Goal: Transaction & Acquisition: Purchase product/service

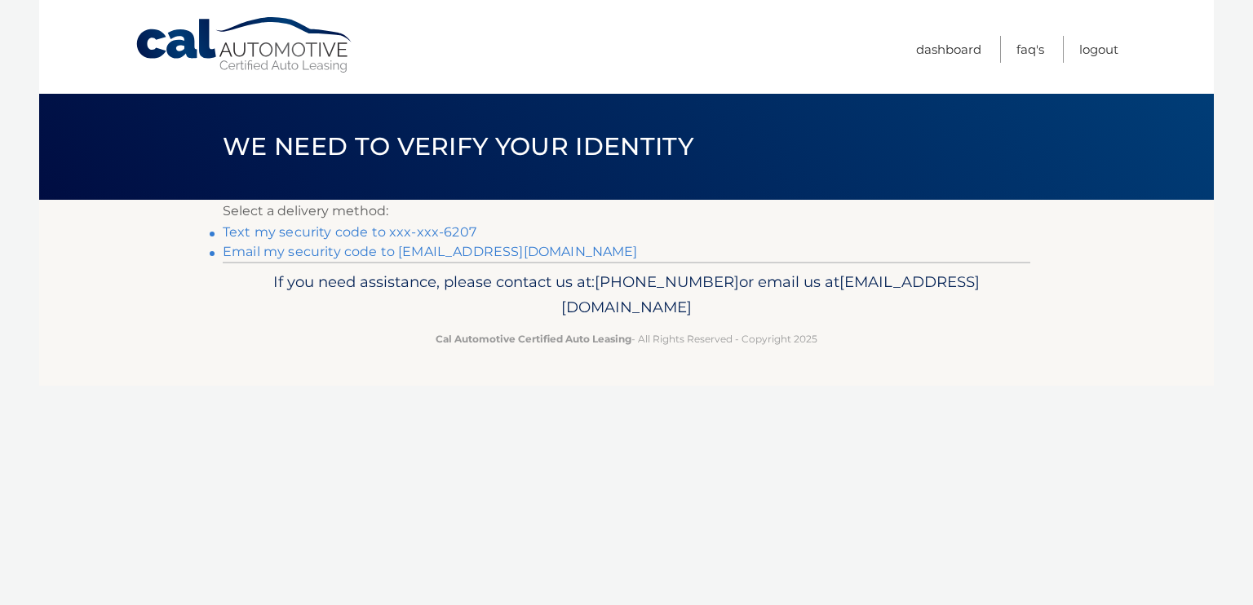
click at [356, 250] on link "Email my security code to r*******@verizon.net" at bounding box center [430, 251] width 415 height 15
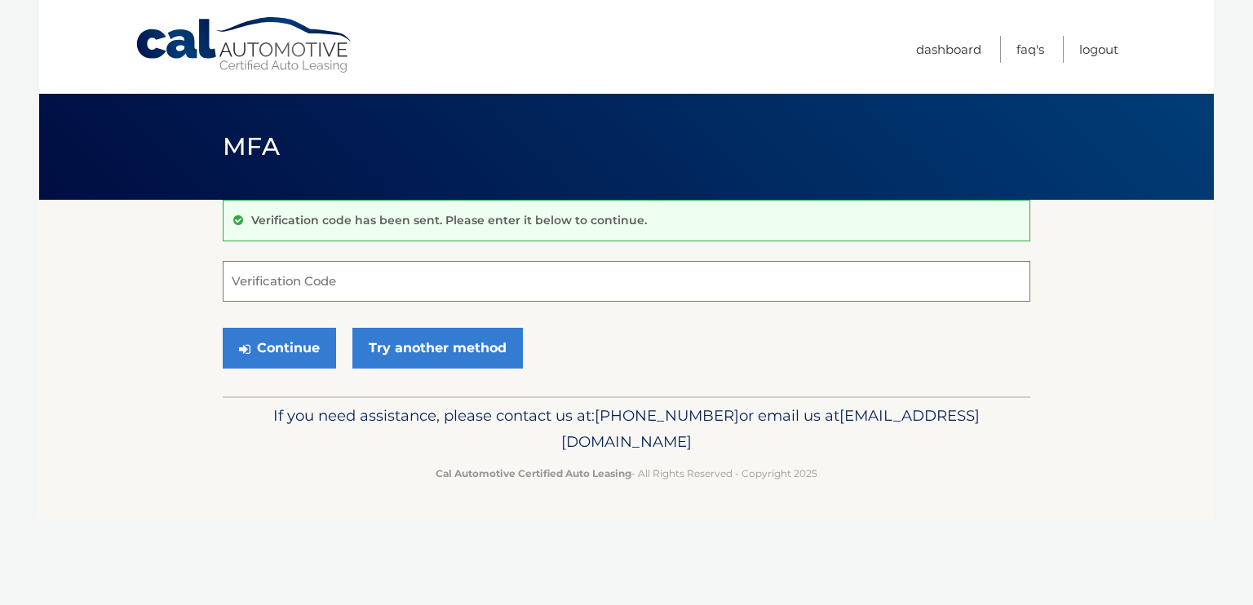
click at [238, 276] on input "Verification Code" at bounding box center [626, 281] width 807 height 41
type input "150081"
click at [274, 343] on button "Continue" at bounding box center [279, 348] width 113 height 41
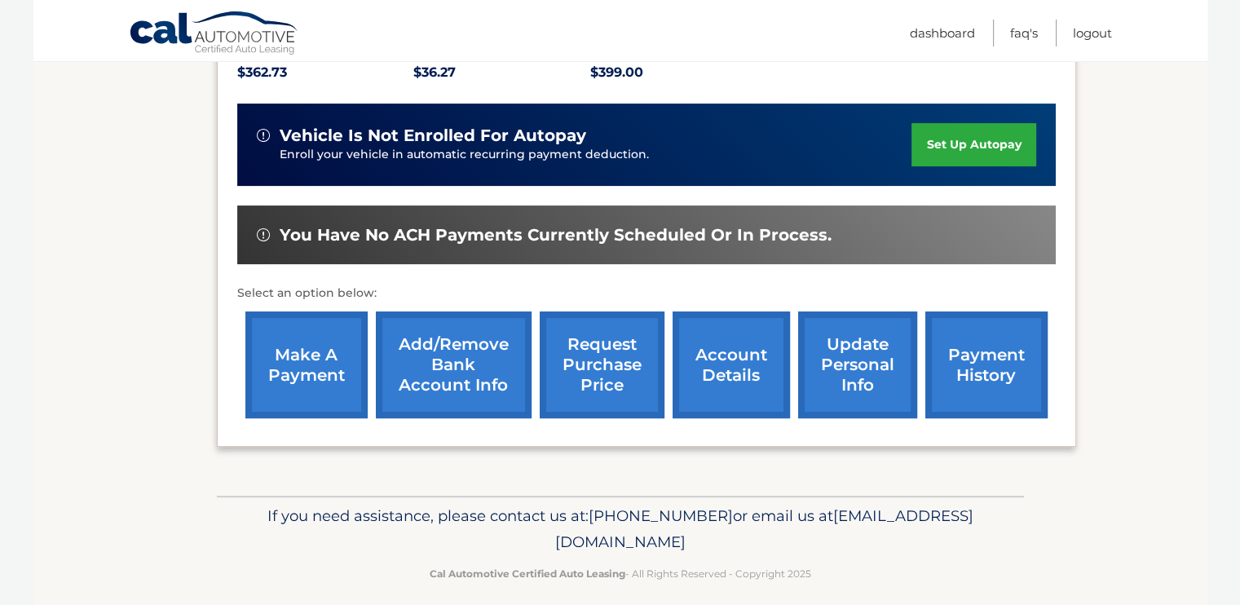
scroll to position [374, 0]
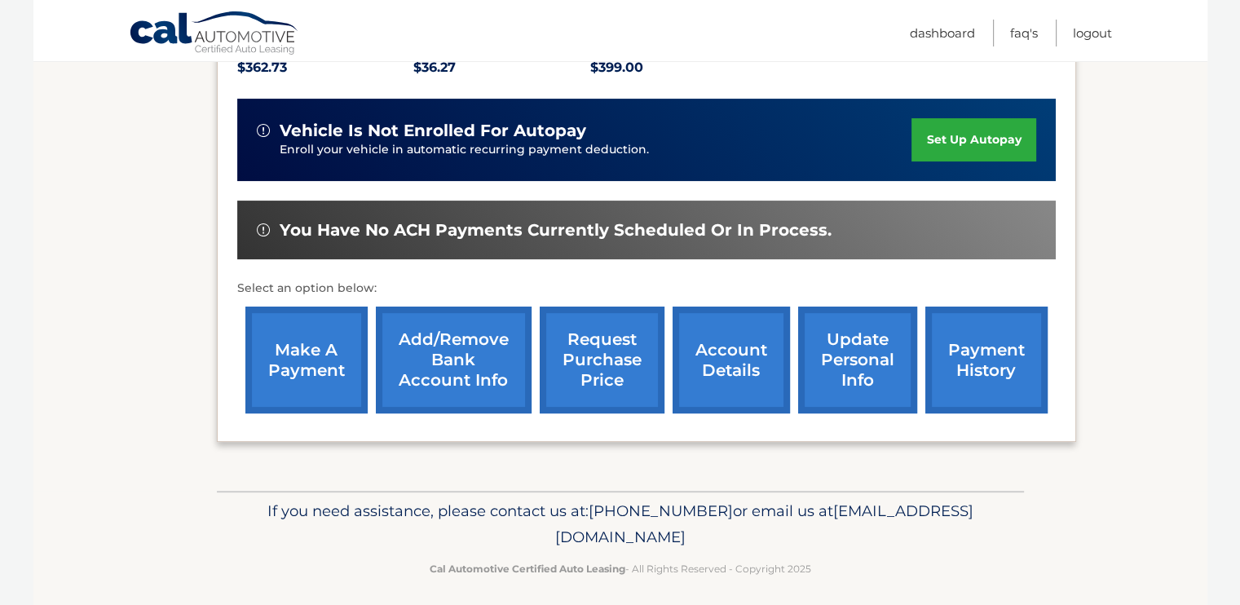
click at [288, 363] on link "make a payment" at bounding box center [306, 360] width 122 height 107
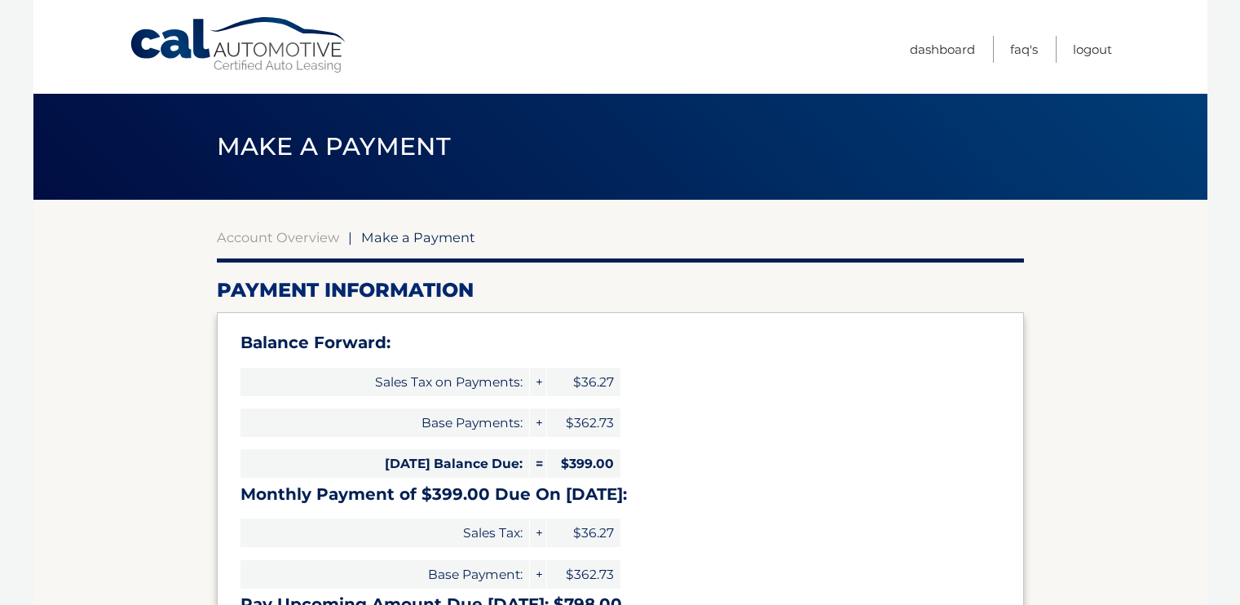
select select "ZmY0N2E1OTQtZGIwZC00NGU4LWI4YmYtZmZjYTM5MWY1ZDdi"
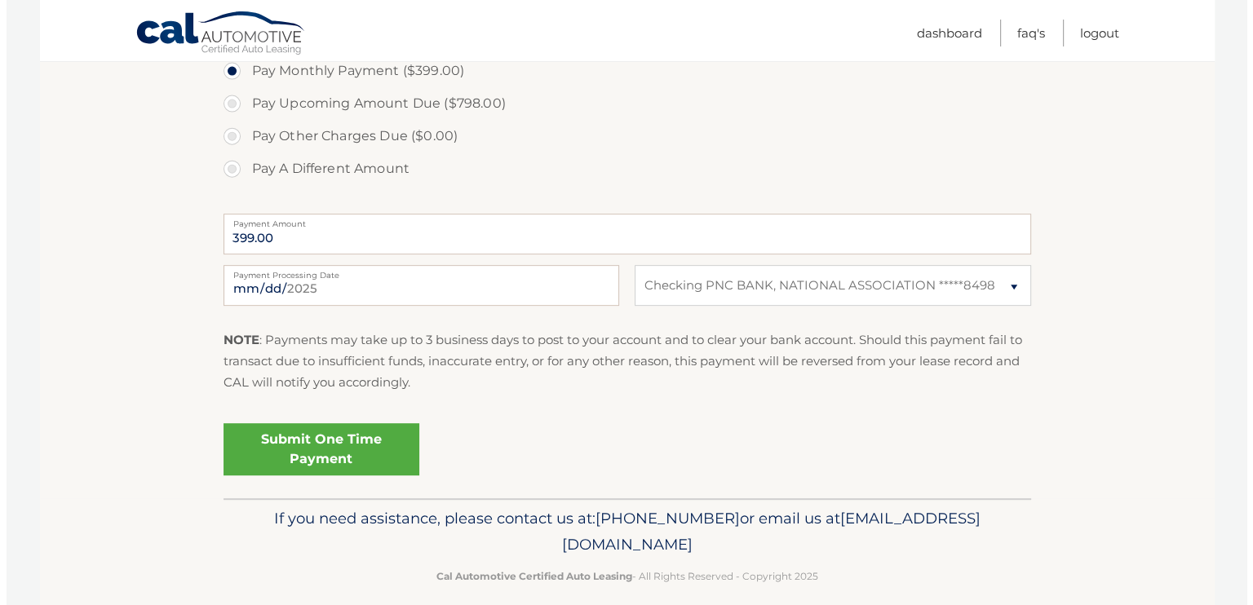
scroll to position [669, 0]
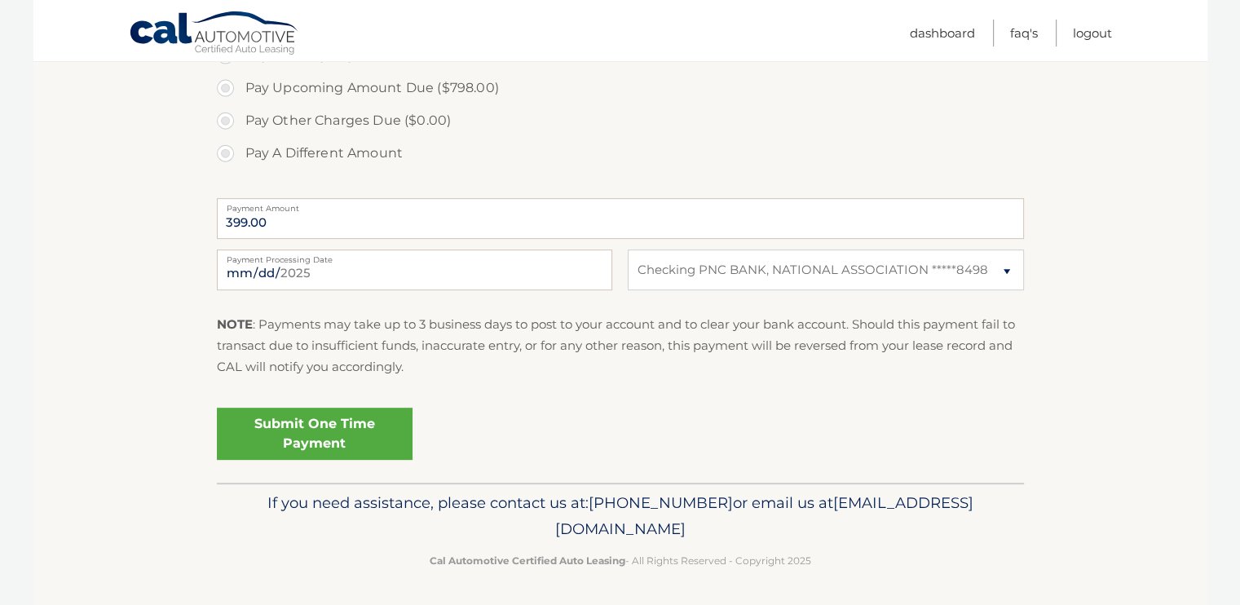
click at [339, 420] on link "Submit One Time Payment" at bounding box center [315, 434] width 196 height 52
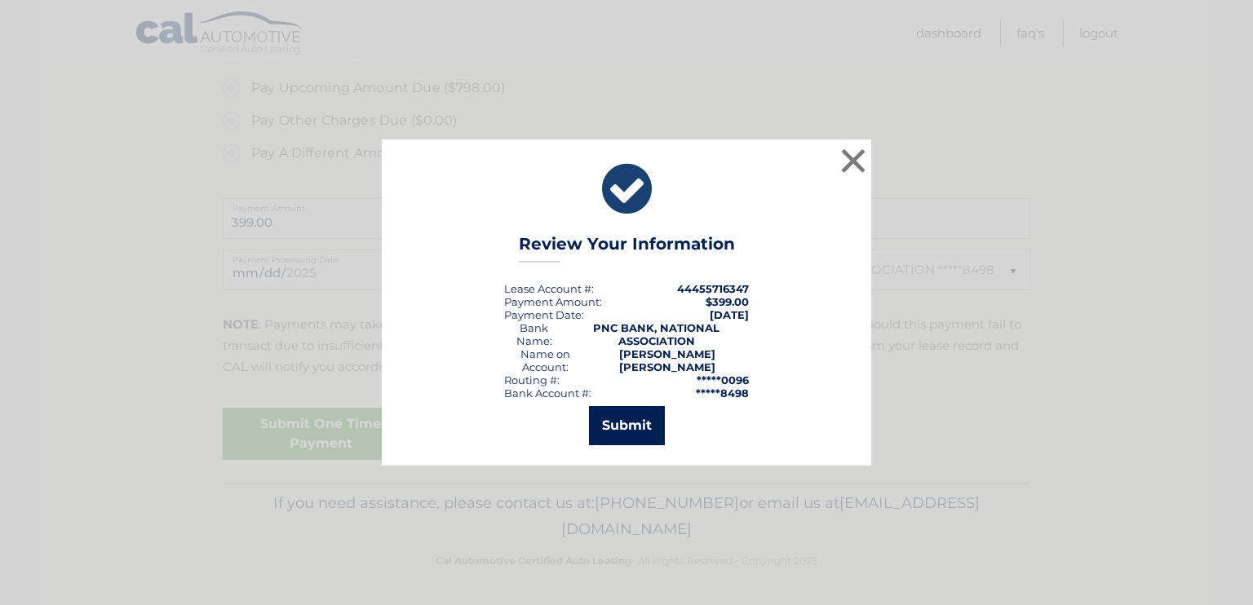
click at [621, 423] on button "Submit" at bounding box center [627, 425] width 76 height 39
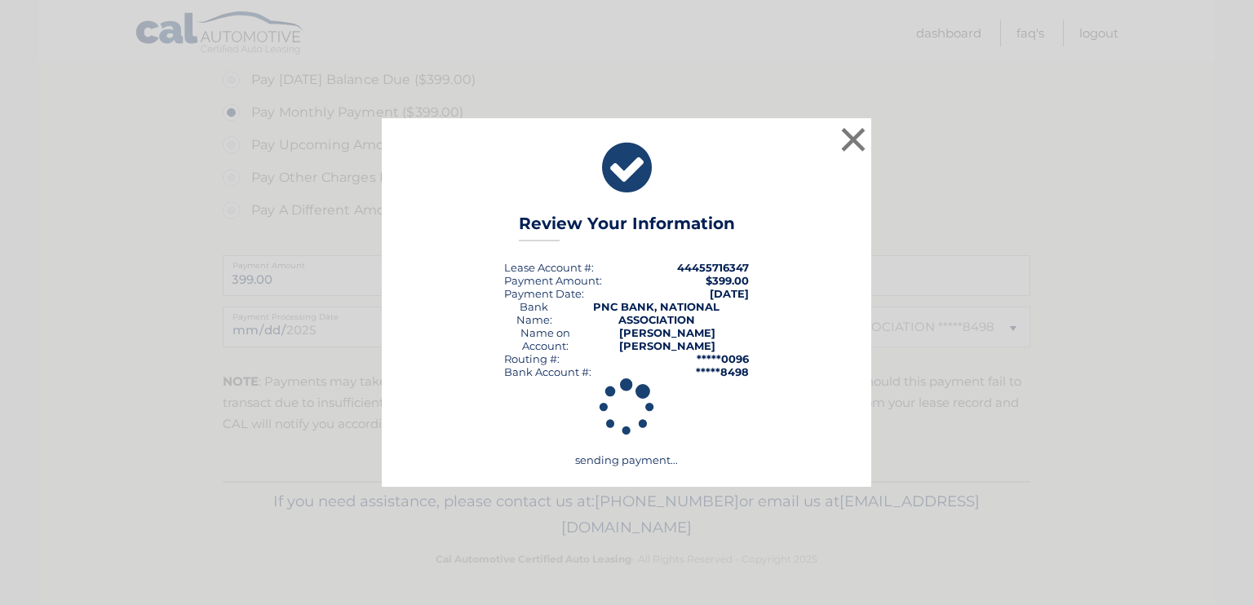
scroll to position [610, 0]
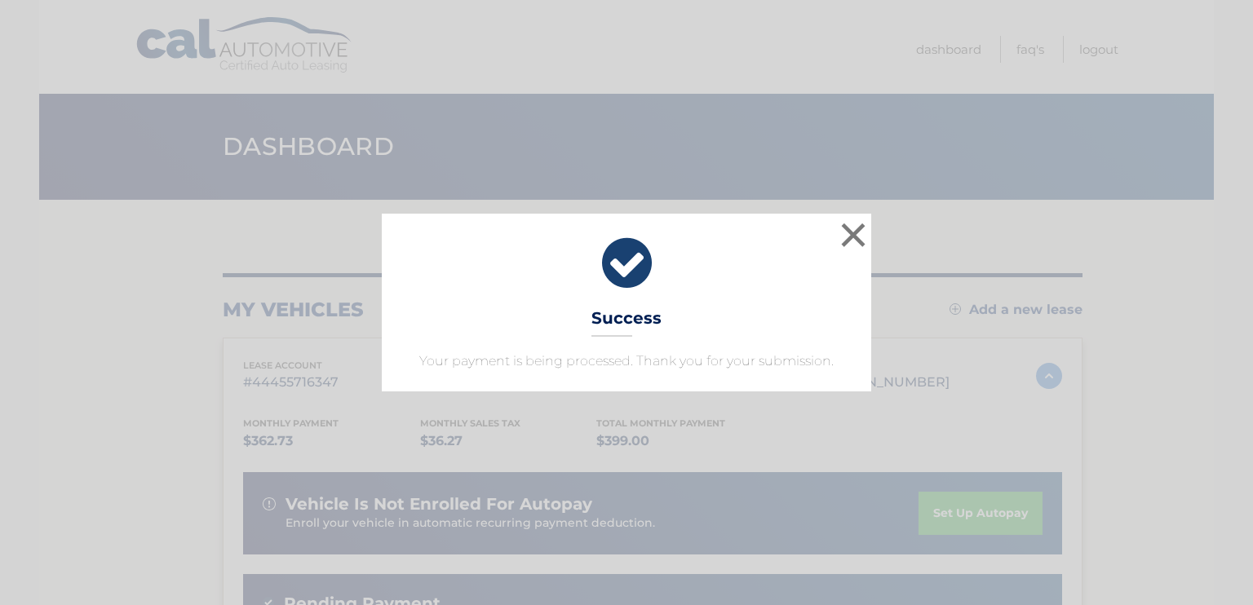
click at [625, 269] on icon at bounding box center [626, 263] width 449 height 59
click at [860, 236] on button "×" at bounding box center [853, 235] width 33 height 33
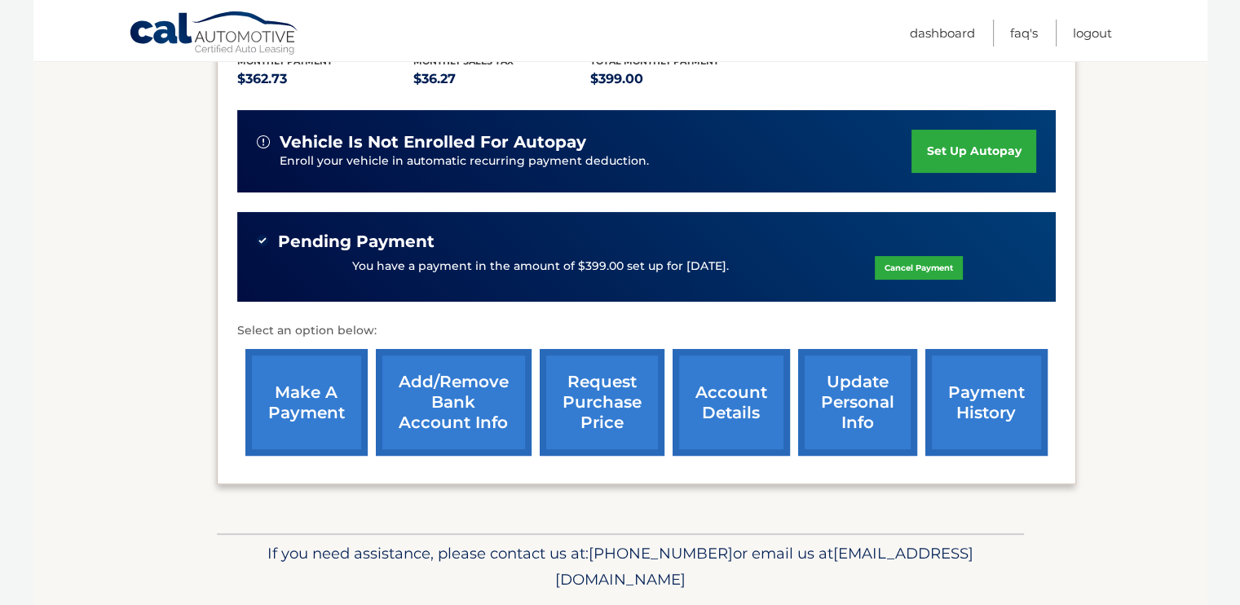
scroll to position [374, 0]
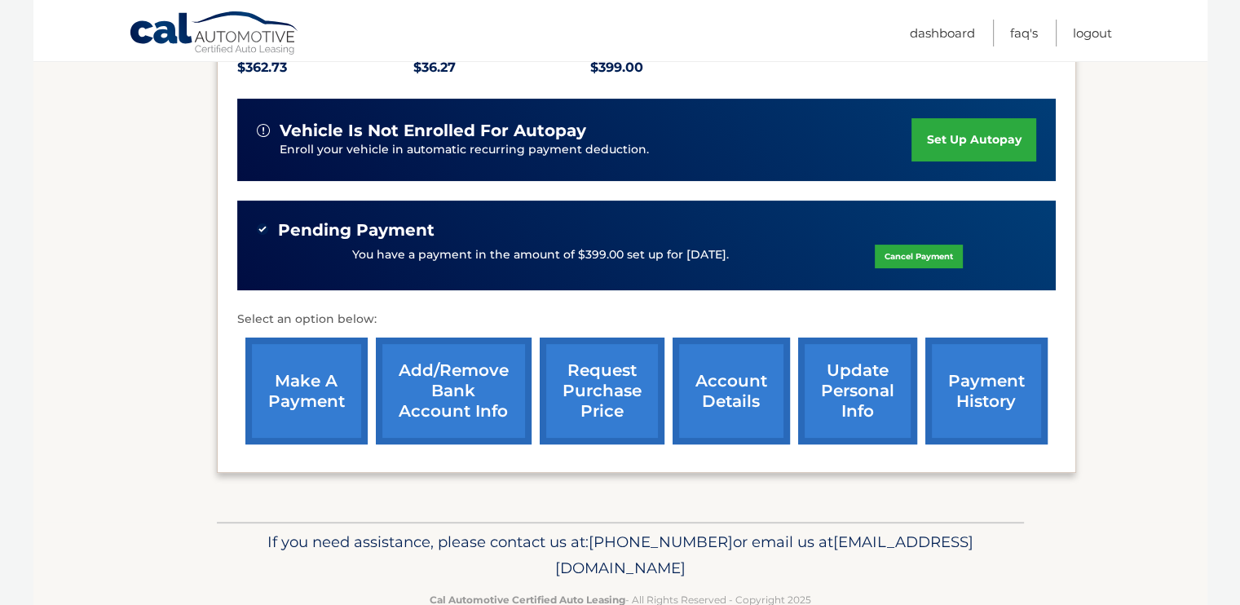
drag, startPoint x: 271, startPoint y: 215, endPoint x: 1074, endPoint y: 253, distance: 804.2
click at [1074, 253] on section "my vehicles Add a new lease lease account #44455716347 vehicle 2024 Dodge Duran…" at bounding box center [620, 174] width 1174 height 696
click at [737, 304] on div "Monthly Payment $362.73 Monthly sales Tax $36.27 Total Monthly Payment $399.00 …" at bounding box center [646, 236] width 819 height 432
click at [716, 384] on link "account details" at bounding box center [731, 391] width 117 height 107
